Goal: Transaction & Acquisition: Purchase product/service

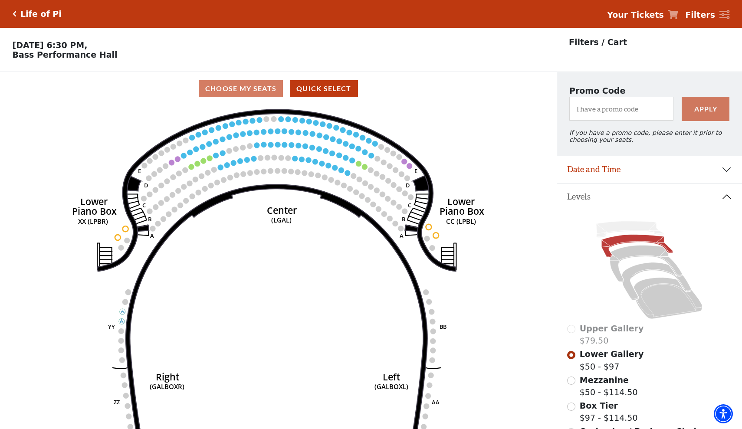
click at [15, 14] on icon "Click here to go back to filters" at bounding box center [15, 14] width 4 height 6
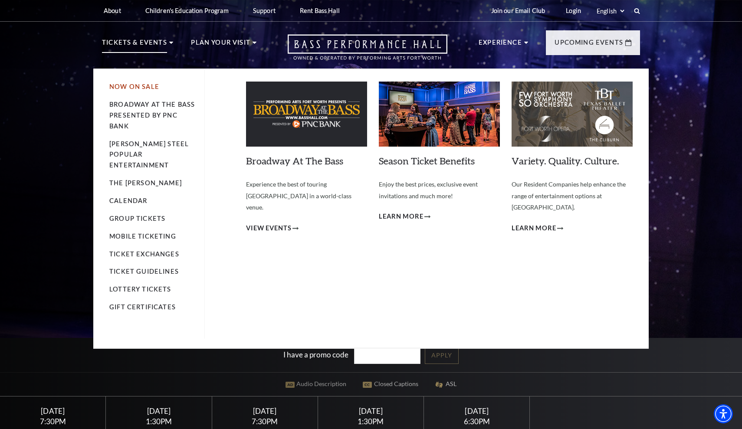
click at [142, 87] on link "Now On Sale" at bounding box center [134, 86] width 50 height 7
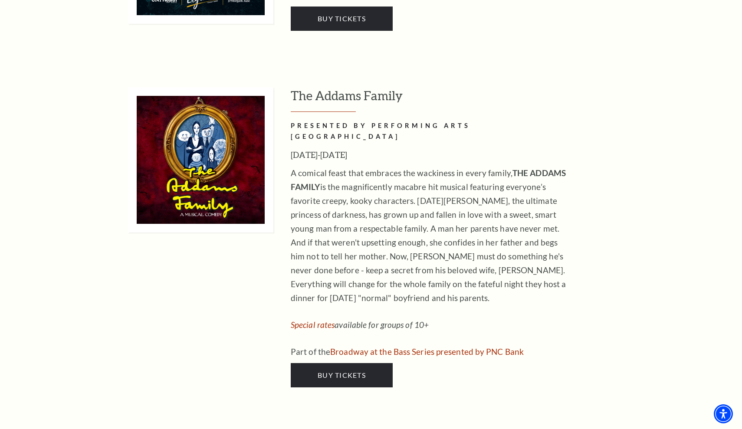
scroll to position [1726, 0]
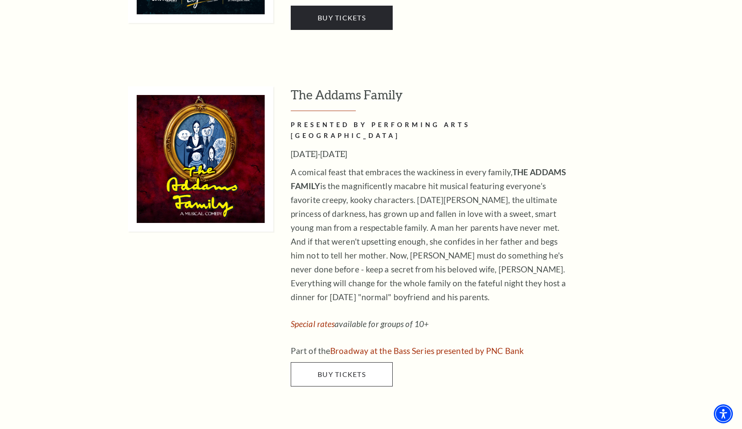
click at [339, 362] on link "Buy Tickets" at bounding box center [342, 374] width 102 height 24
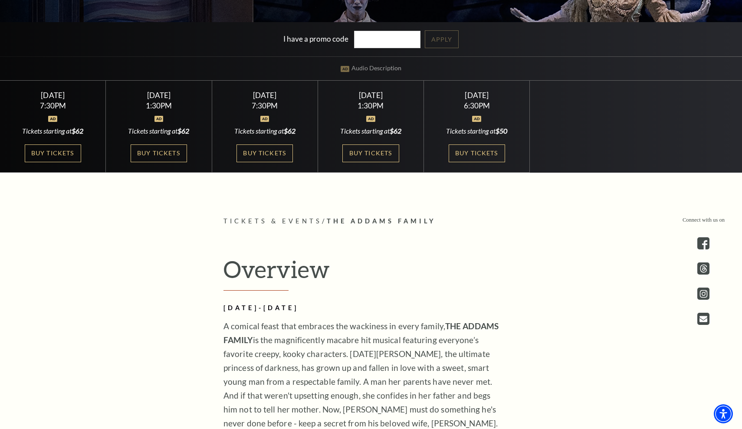
scroll to position [306, 0]
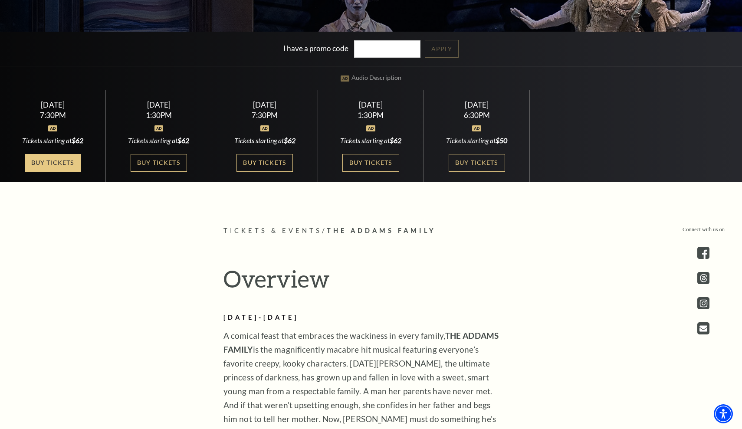
click at [50, 162] on link "Buy Tickets" at bounding box center [53, 163] width 56 height 18
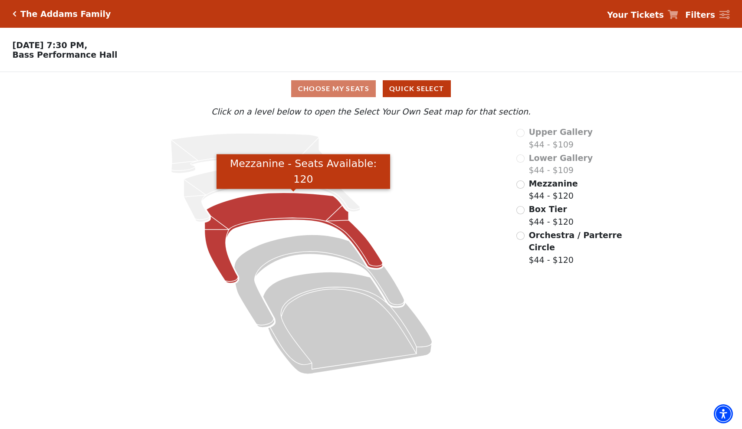
click at [269, 205] on icon "Mezzanine - Seats Available: 120" at bounding box center [294, 238] width 178 height 91
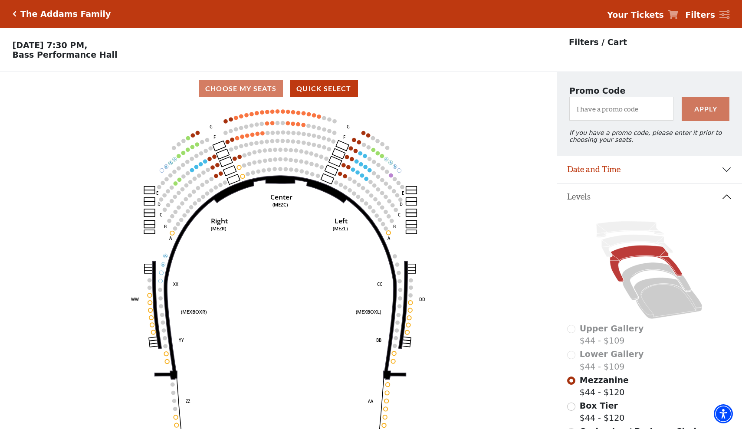
scroll to position [40, 0]
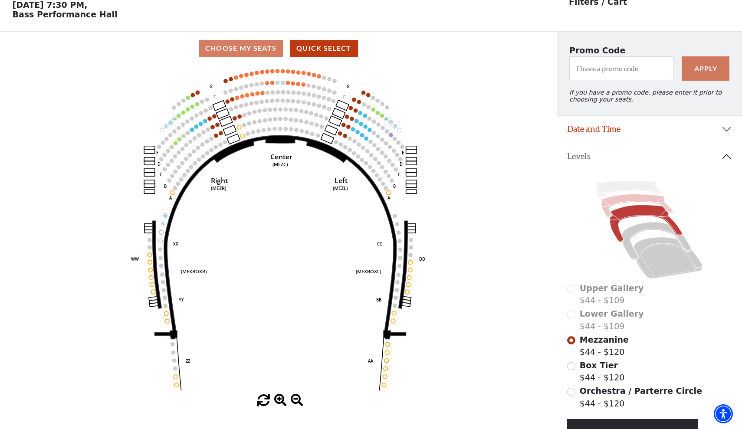
click at [612, 206] on icon at bounding box center [638, 205] width 72 height 23
click at [662, 270] on icon at bounding box center [668, 258] width 69 height 42
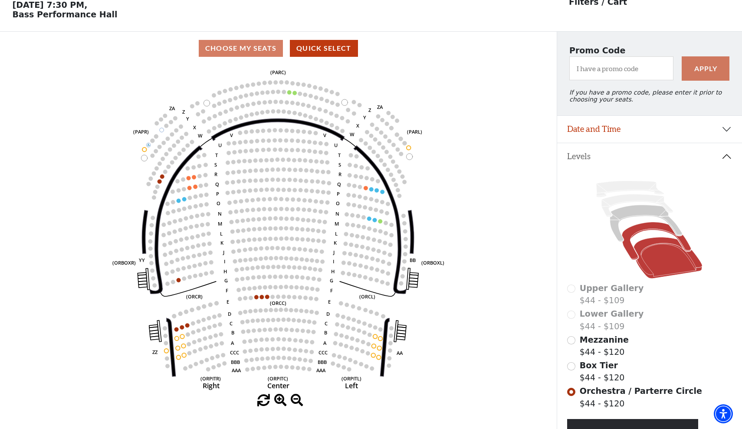
click at [627, 241] on icon at bounding box center [656, 241] width 69 height 38
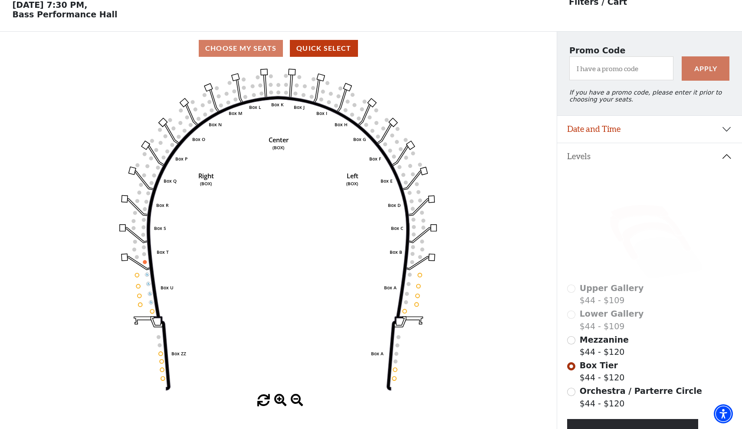
click at [617, 233] on icon at bounding box center [646, 223] width 72 height 37
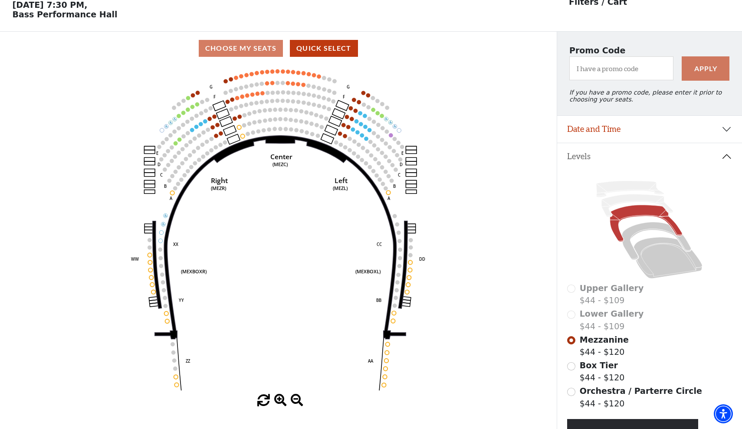
click at [632, 130] on button "Date and Time" at bounding box center [649, 129] width 185 height 27
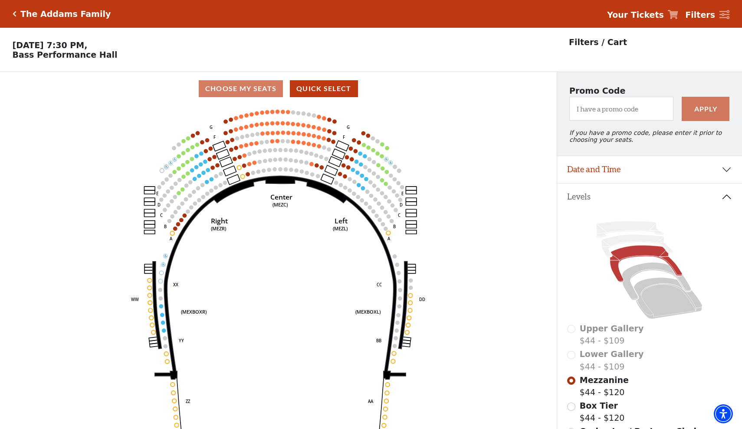
scroll to position [40, 0]
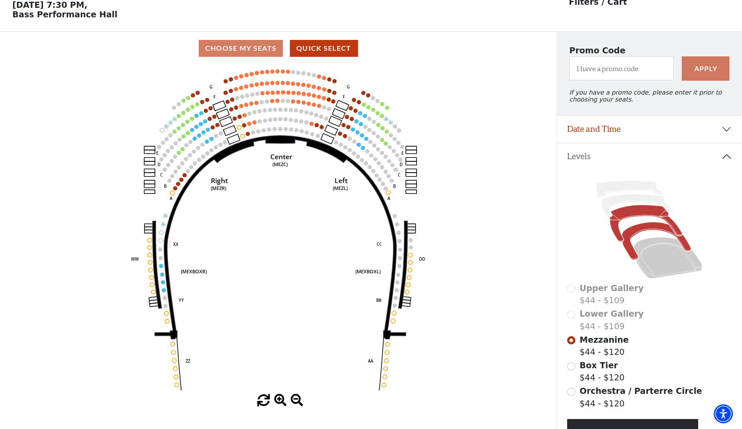
click at [632, 247] on icon at bounding box center [656, 241] width 69 height 38
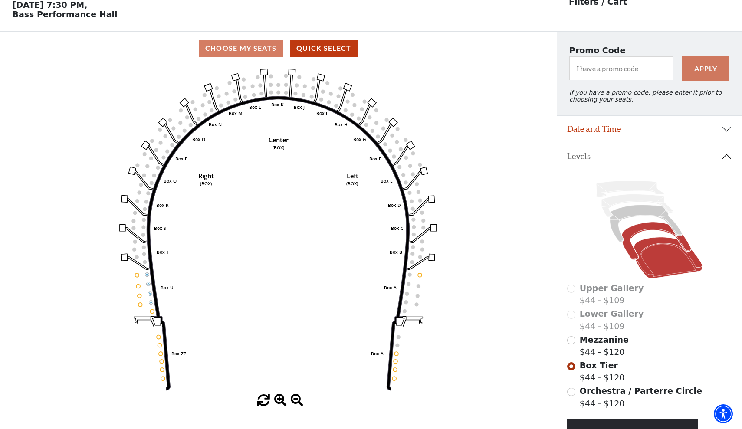
click at [650, 260] on icon at bounding box center [668, 258] width 69 height 42
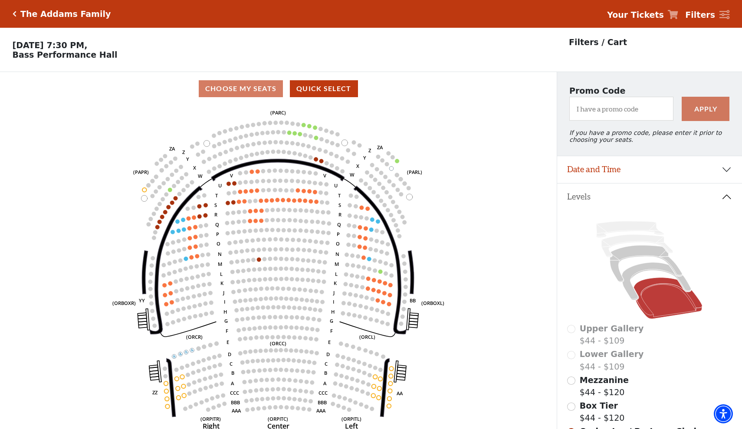
scroll to position [0, 0]
click at [14, 15] on icon "Click here to go back to filters" at bounding box center [15, 14] width 4 height 6
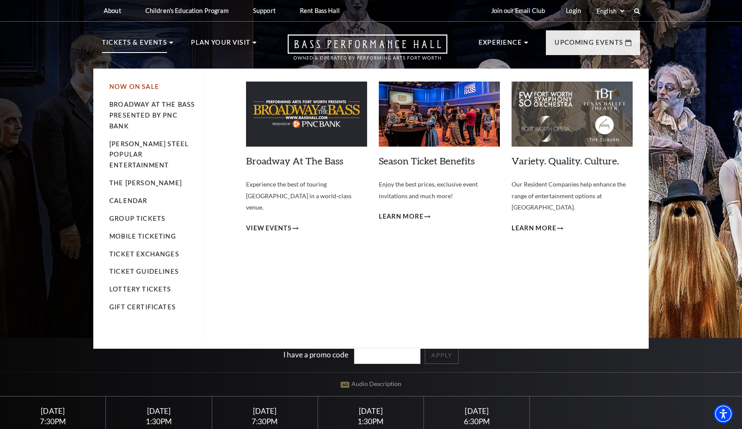
click at [137, 88] on link "Now On Sale" at bounding box center [134, 86] width 50 height 7
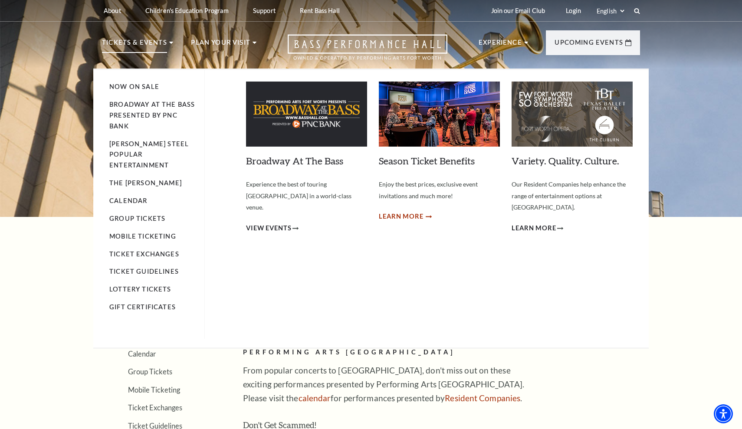
click at [411, 213] on span "Learn More" at bounding box center [401, 216] width 45 height 11
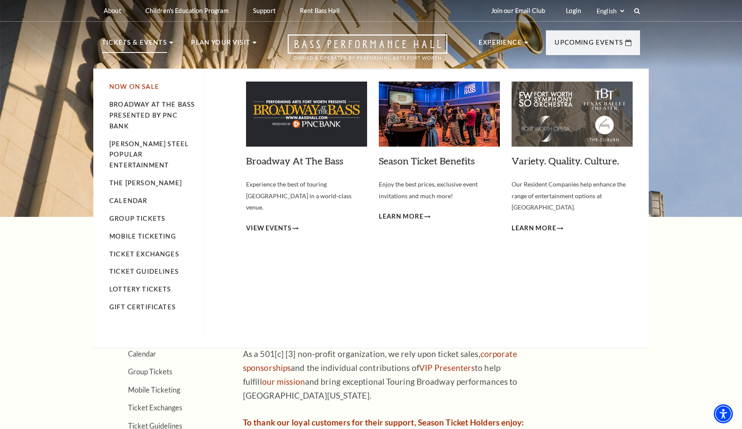
click at [132, 87] on link "Now On Sale" at bounding box center [134, 86] width 50 height 7
